Goal: Task Accomplishment & Management: Manage account settings

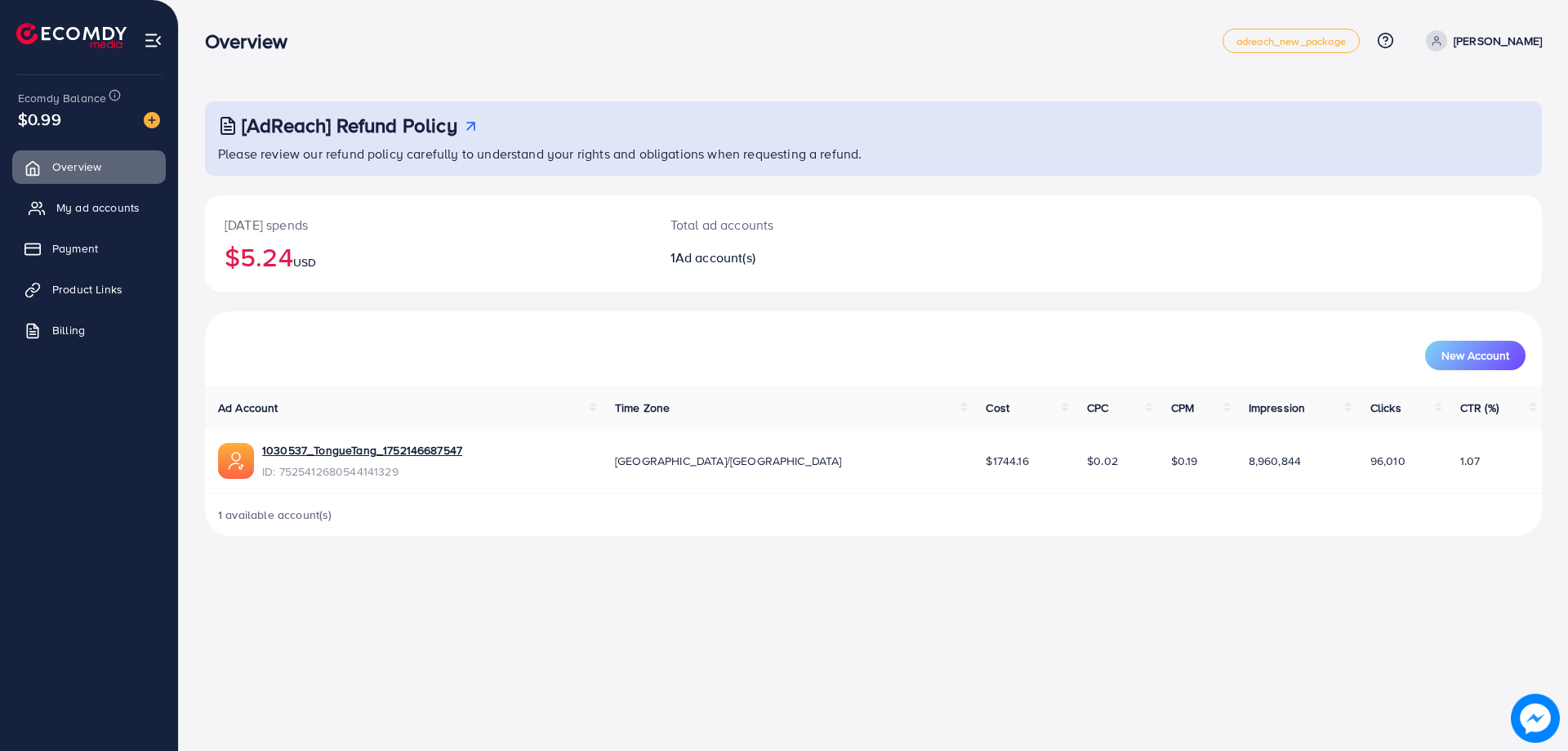
click at [102, 212] on span "My ad accounts" at bounding box center [97, 207] width 83 height 16
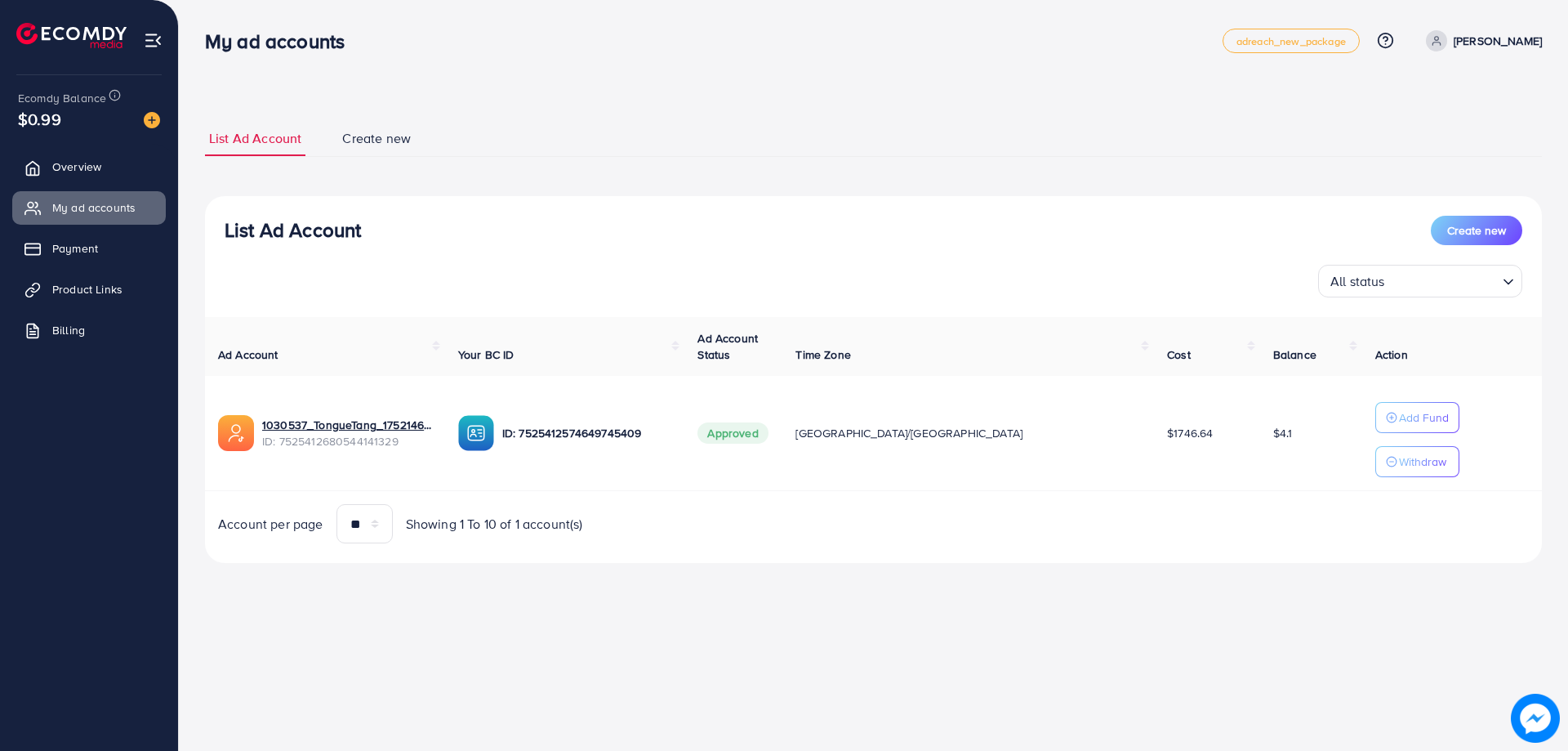
click at [479, 638] on div "My ad accounts adreach_new_package Help Center Contact Support Plans and Pricin…" at bounding box center [784, 375] width 1568 height 751
